Goal: Find specific page/section: Find specific page/section

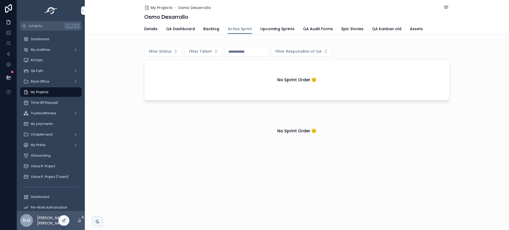
click at [50, 75] on div "QA Path" at bounding box center [50, 71] width 55 height 8
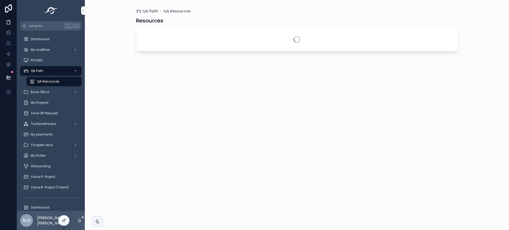
click at [57, 36] on div "Dashboard" at bounding box center [50, 39] width 55 height 8
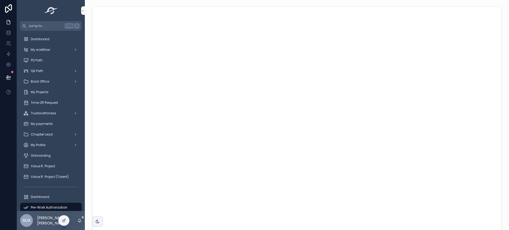
click at [58, 94] on div "My Projects" at bounding box center [50, 92] width 55 height 8
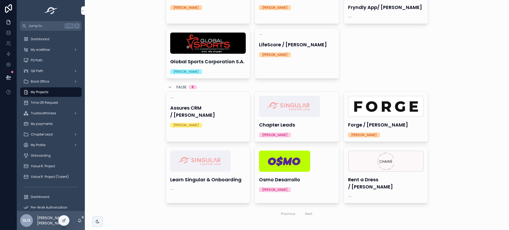
scroll to position [72, 0]
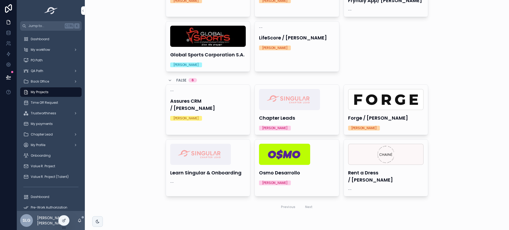
click at [280, 167] on div "Osmo Desarrollo [PERSON_NAME]" at bounding box center [297, 165] width 84 height 50
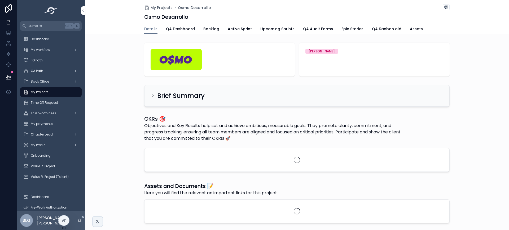
click at [241, 28] on span "Active Sprint" at bounding box center [240, 28] width 24 height 5
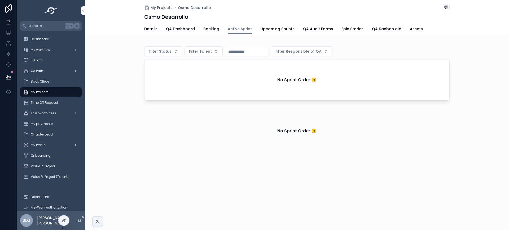
click at [278, 27] on span "Upcoming Sprints" at bounding box center [277, 28] width 34 height 5
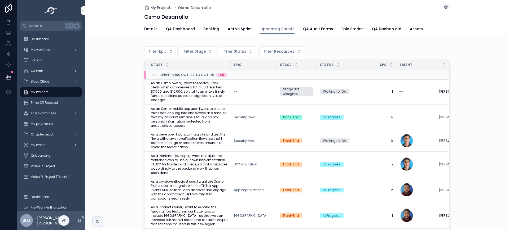
click at [337, 65] on icon "scrollable content" at bounding box center [338, 63] width 3 height 3
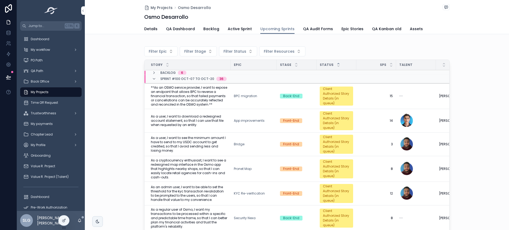
click at [228, 53] on span "Filter Status" at bounding box center [235, 51] width 23 height 5
type input "***"
click at [227, 71] on div "Waiting for QA" at bounding box center [234, 73] width 74 height 8
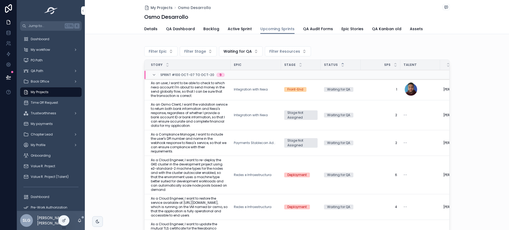
click at [115, 120] on div "Filter Epic Filter Stage Waiting for QA Filter Resources Story Epic Stage Statu…" at bounding box center [297, 139] width 424 height 197
click at [237, 52] on span "Waiting for QA" at bounding box center [238, 51] width 28 height 5
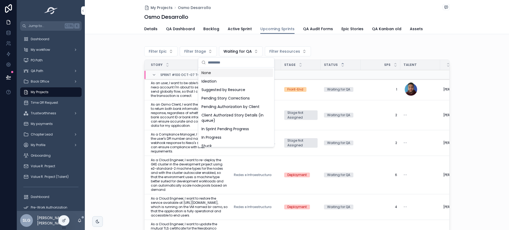
click at [233, 75] on div "None" at bounding box center [236, 73] width 74 height 8
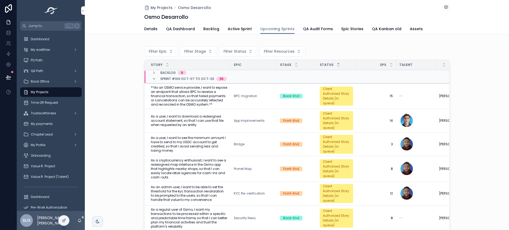
click at [231, 50] on span "Filter Status" at bounding box center [235, 51] width 23 height 5
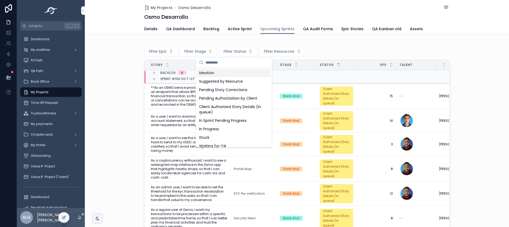
click at [505, 90] on div "My Projects Osmo Desarrollo Osmo Desarrollo Upcoming Sprints Details QA Dashboa…" at bounding box center [297, 113] width 424 height 227
click at [502, 101] on div "Filter Epic Filter Stage Filter Status Filter Resources Story Epic Stage Status…" at bounding box center [297, 138] width 424 height 194
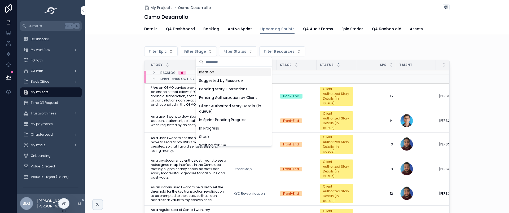
scroll to position [1, 0]
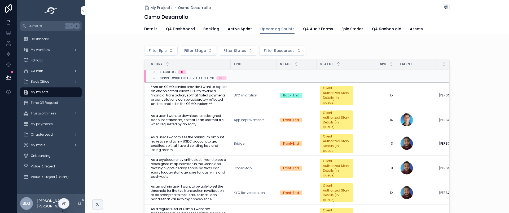
click at [343, 33] on link "Epic Stories" at bounding box center [353, 29] width 22 height 11
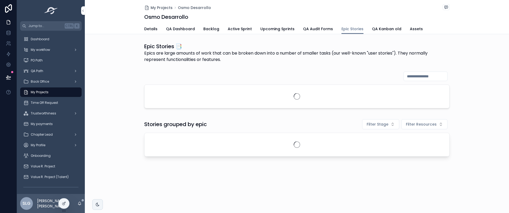
click at [230, 28] on span "Active Sprint" at bounding box center [240, 28] width 24 height 5
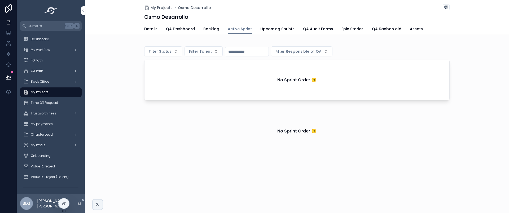
click at [208, 36] on div "My Projects Osmo Desarrollo Osmo Desarrollo Active Sprint Details QA Dashboard …" at bounding box center [297, 98] width 424 height 196
click at [216, 49] on button "Filter Talent" at bounding box center [204, 51] width 38 height 10
click at [282, 38] on div "My Projects Osmo Desarrollo Osmo Desarrollo Active Sprint Details QA Dashboard …" at bounding box center [297, 98] width 424 height 196
click at [284, 28] on span "Upcoming Sprints" at bounding box center [277, 28] width 34 height 5
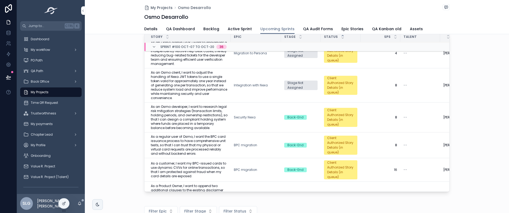
scroll to position [205, 0]
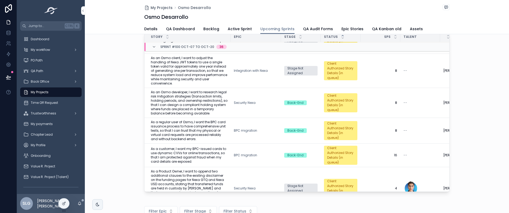
drag, startPoint x: 448, startPoint y: 74, endPoint x: 449, endPoint y: 49, distance: 25.2
click at [449, 49] on div "Filter Epic Filter Stage Filter Status Filter Resources Story Epic Stage Status…" at bounding box center [297, 104] width 424 height 184
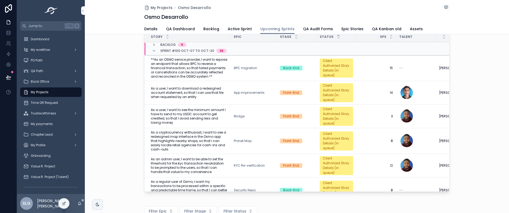
scroll to position [0, 0]
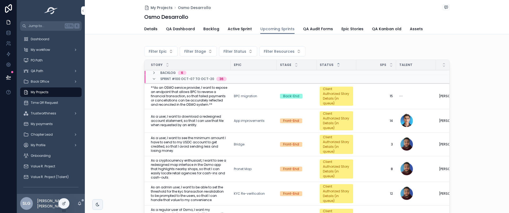
click at [158, 50] on span "Filter Epic" at bounding box center [158, 51] width 18 height 5
click at [226, 49] on span "Filter Status" at bounding box center [235, 51] width 23 height 5
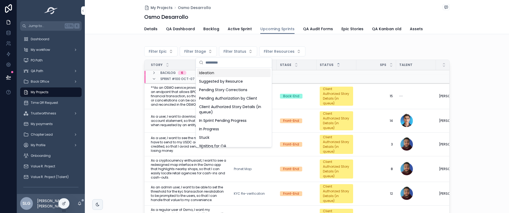
click at [264, 51] on span "Filter Resources" at bounding box center [279, 51] width 31 height 5
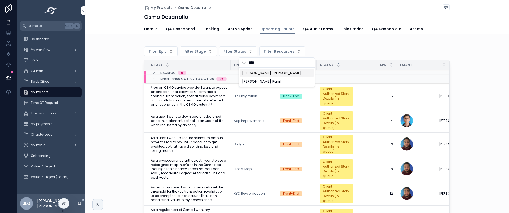
type input "****"
click at [277, 72] on span "[PERSON_NAME] [PERSON_NAME]" at bounding box center [271, 72] width 59 height 5
click at [359, 43] on div "scrollable content" at bounding box center [297, 43] width 306 height 1
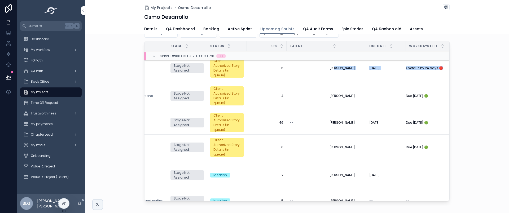
drag, startPoint x: 447, startPoint y: 77, endPoint x: 446, endPoint y: 79, distance: 2.7
click at [446, 79] on div "Story Epic Stage Status SPs Talent Due Date Workdays Left Sprint #100 Oct-07 to…" at bounding box center [297, 121] width 305 height 160
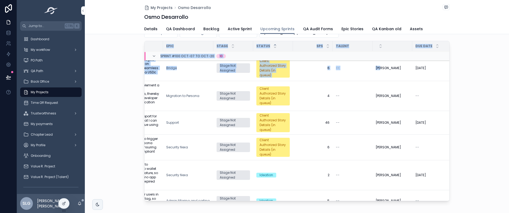
scroll to position [5, 0]
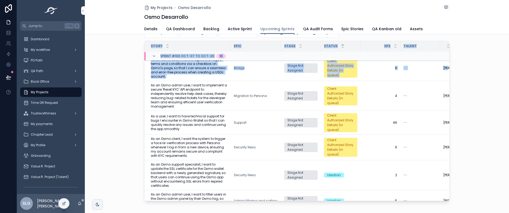
click at [468, 72] on div "Filter Epic Filter Stage Filter Status Yancarlo [PERSON_NAME] Story Epic Stage …" at bounding box center [297, 114] width 424 height 184
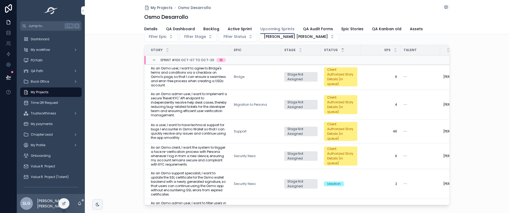
scroll to position [12, 0]
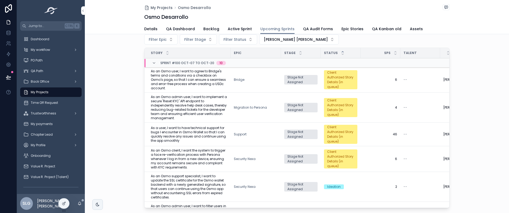
click at [311, 41] on span "[PERSON_NAME] [PERSON_NAME]" at bounding box center [296, 39] width 64 height 5
type input "*"
type input "*****"
click at [282, 61] on span "[PERSON_NAME]" at bounding box center [273, 60] width 29 height 5
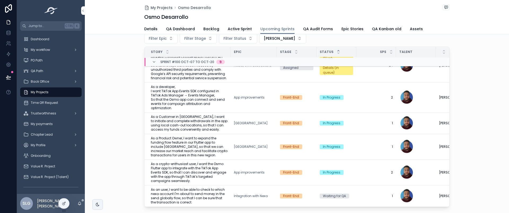
scroll to position [36, 0]
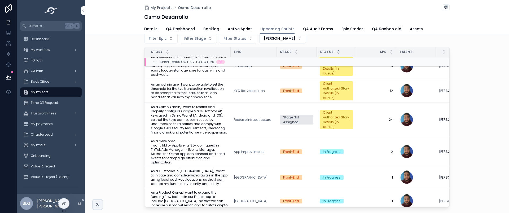
click at [278, 37] on span "[PERSON_NAME]" at bounding box center [280, 38] width 32 height 5
click at [261, 63] on div "None" at bounding box center [284, 60] width 74 height 8
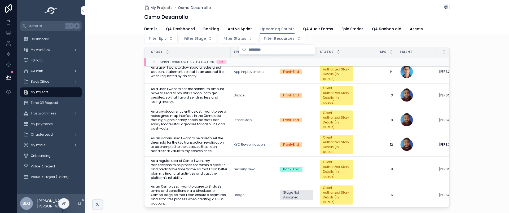
scroll to position [36, 0]
click at [274, 37] on span "Filter Resources" at bounding box center [279, 38] width 31 height 5
click at [261, 48] on input "***" at bounding box center [279, 50] width 63 height 10
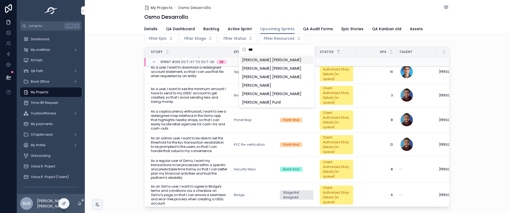
type input "***"
click at [274, 62] on span "[PERSON_NAME] [PERSON_NAME]" at bounding box center [271, 59] width 59 height 5
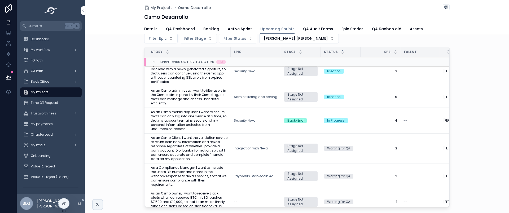
scroll to position [117, 0]
